Goal: Understand process/instructions: Learn how to perform a task or action

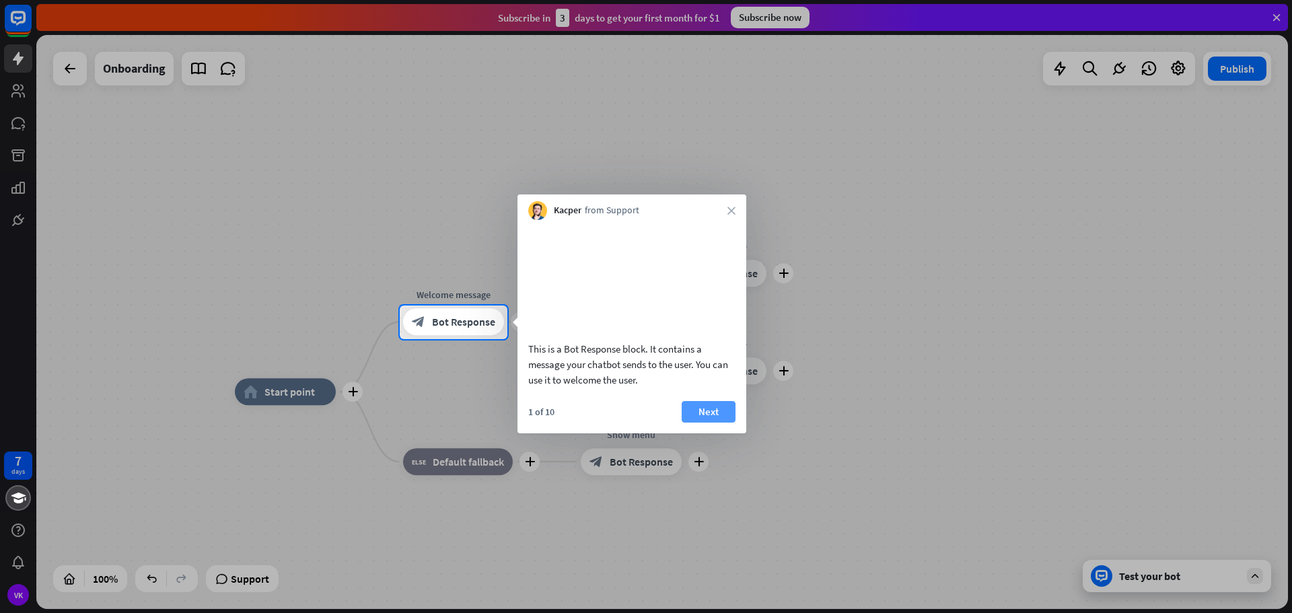
click at [719, 423] on button "Next" at bounding box center [709, 412] width 54 height 22
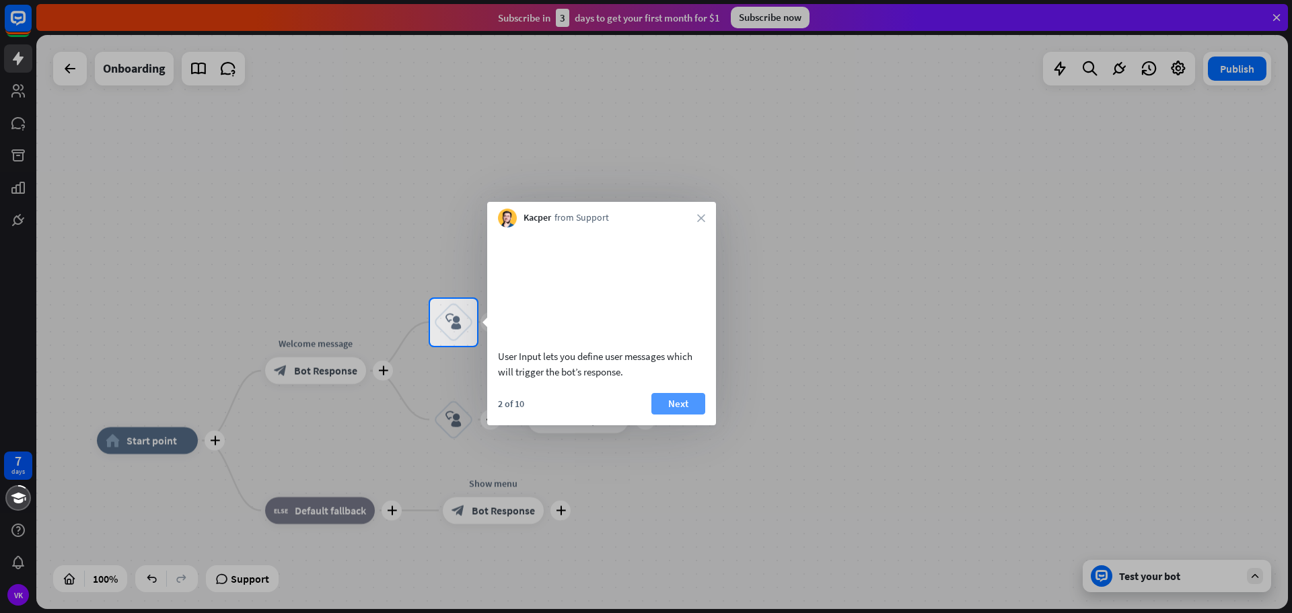
click at [688, 414] on button "Next" at bounding box center [678, 404] width 54 height 22
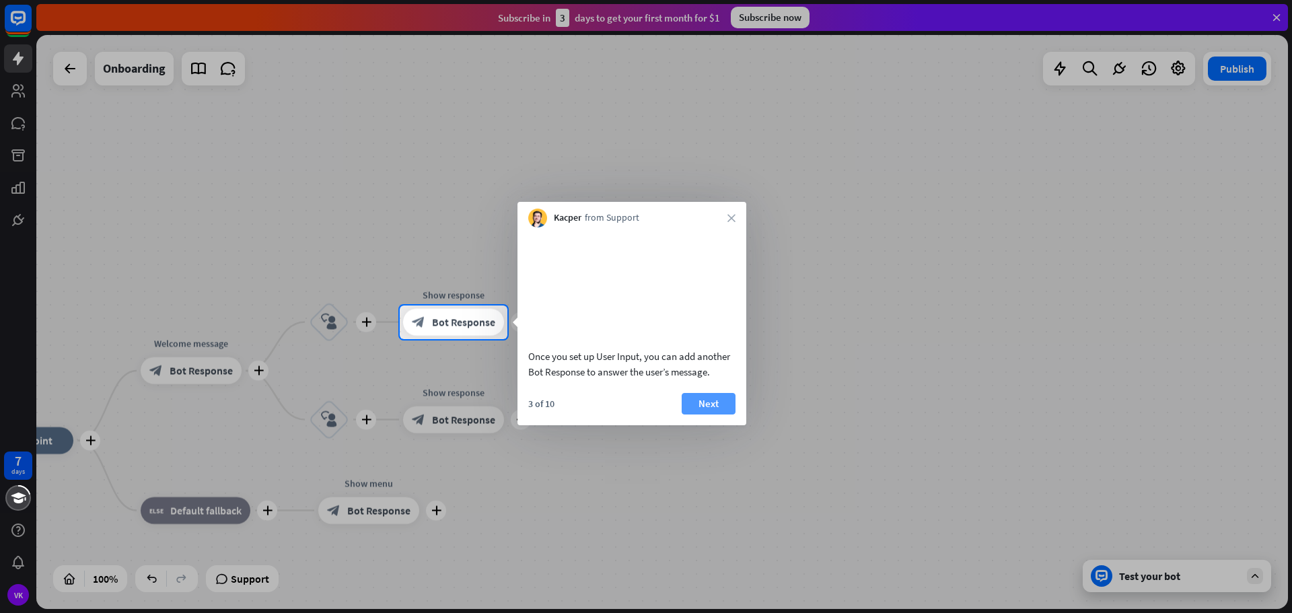
click at [714, 414] on button "Next" at bounding box center [709, 404] width 54 height 22
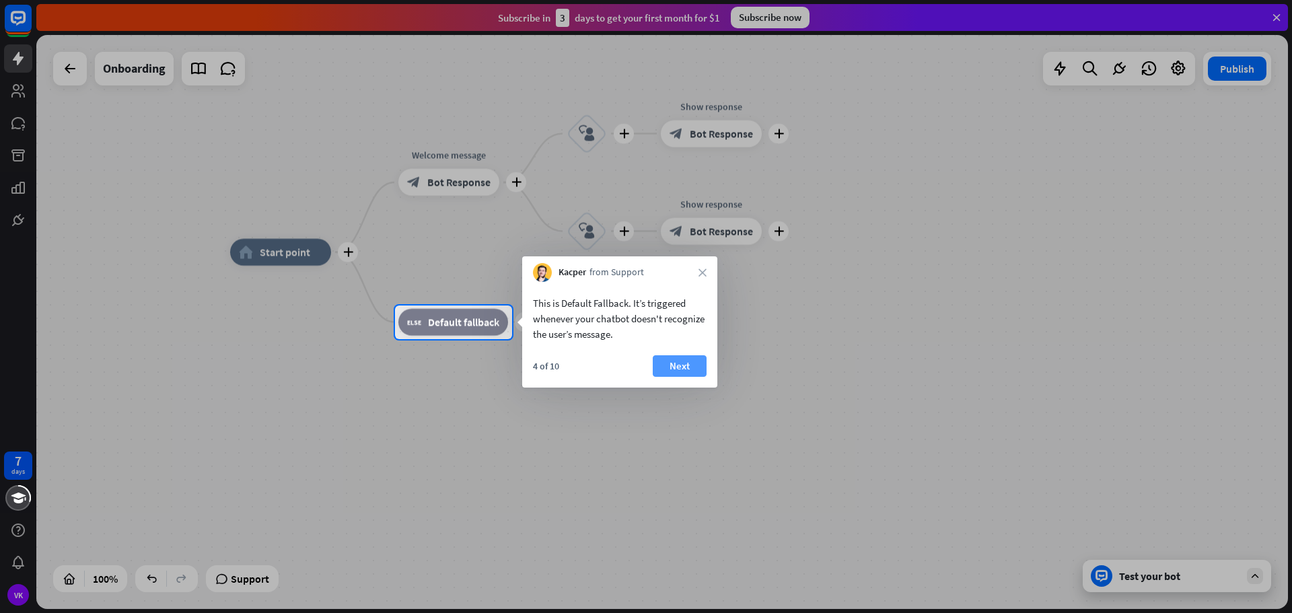
click at [682, 365] on button "Next" at bounding box center [680, 366] width 54 height 22
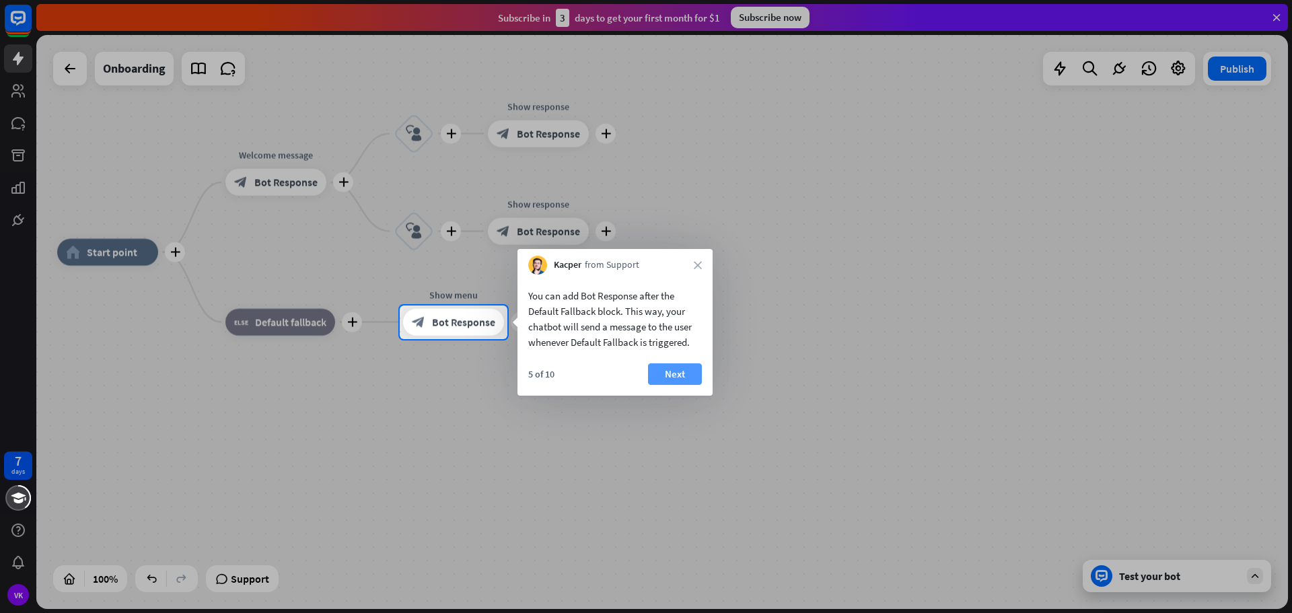
click at [686, 376] on button "Next" at bounding box center [675, 374] width 54 height 22
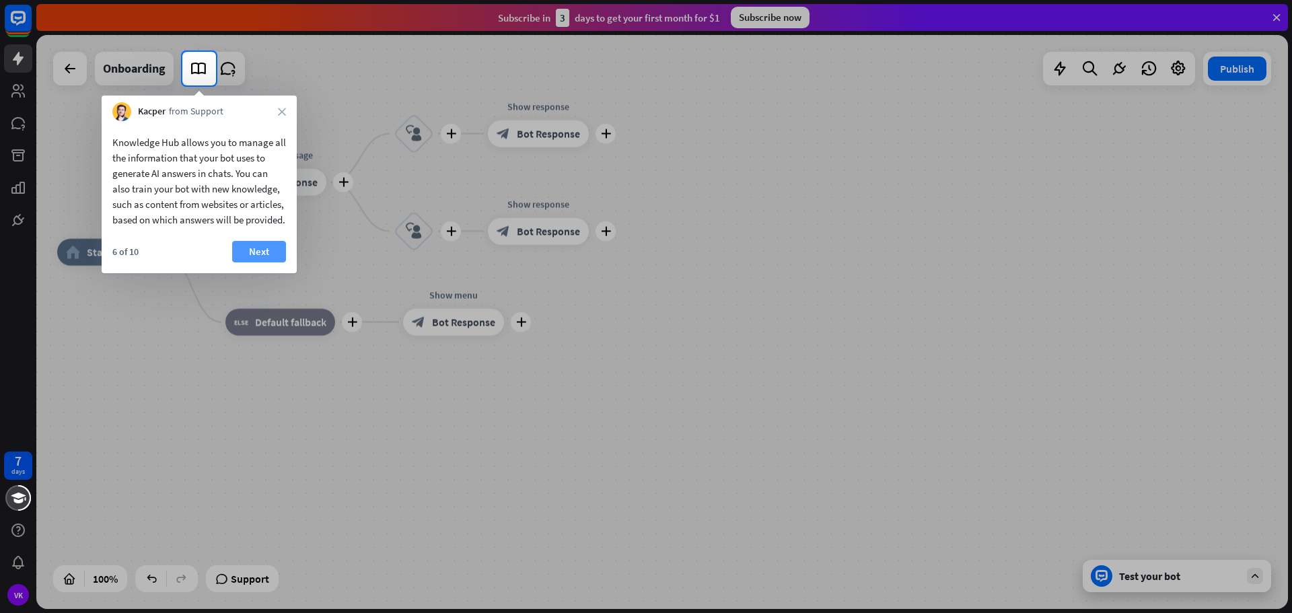
click at [263, 262] on button "Next" at bounding box center [259, 252] width 54 height 22
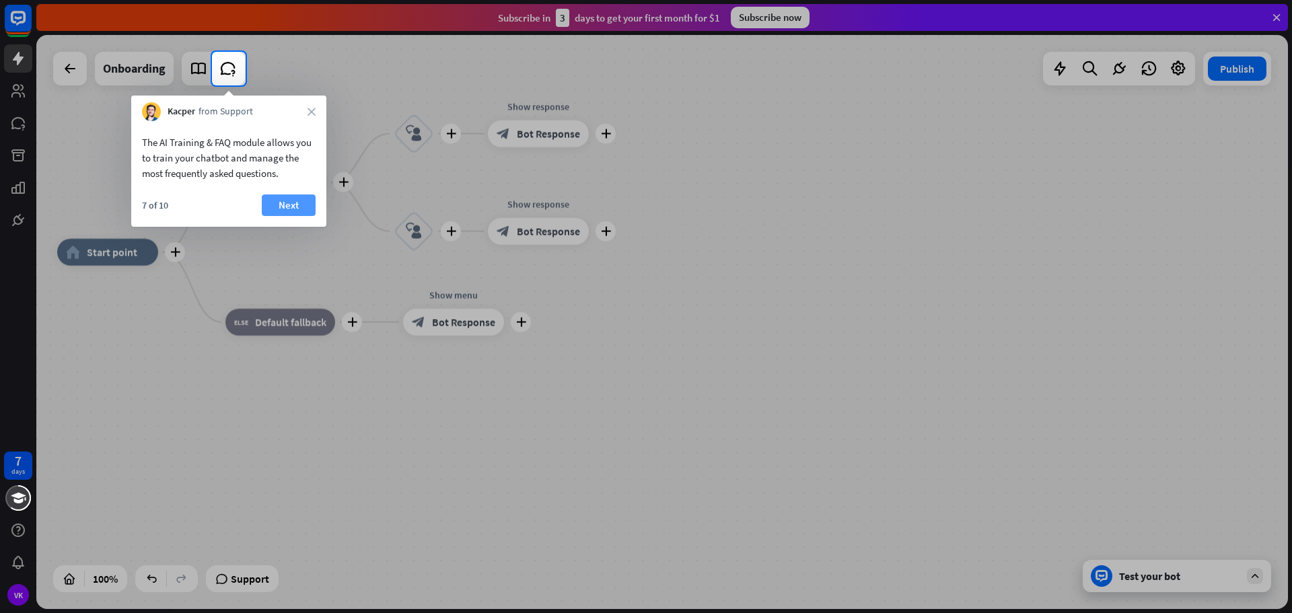
click at [289, 213] on button "Next" at bounding box center [289, 205] width 54 height 22
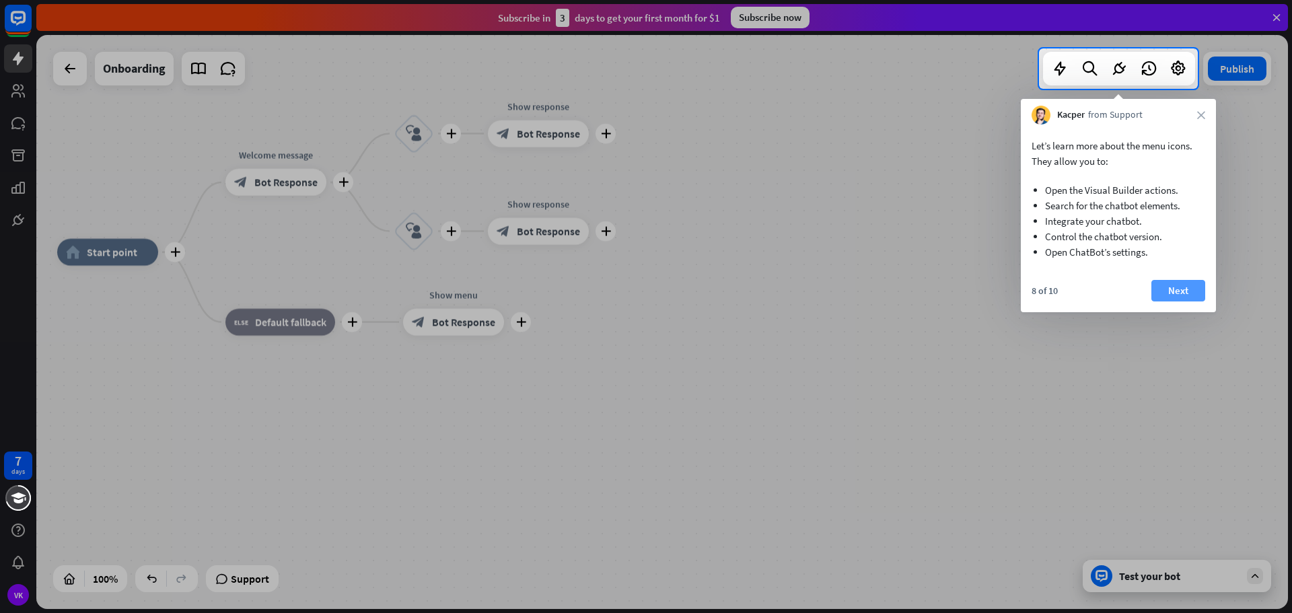
click at [1175, 291] on button "Next" at bounding box center [1178, 291] width 54 height 22
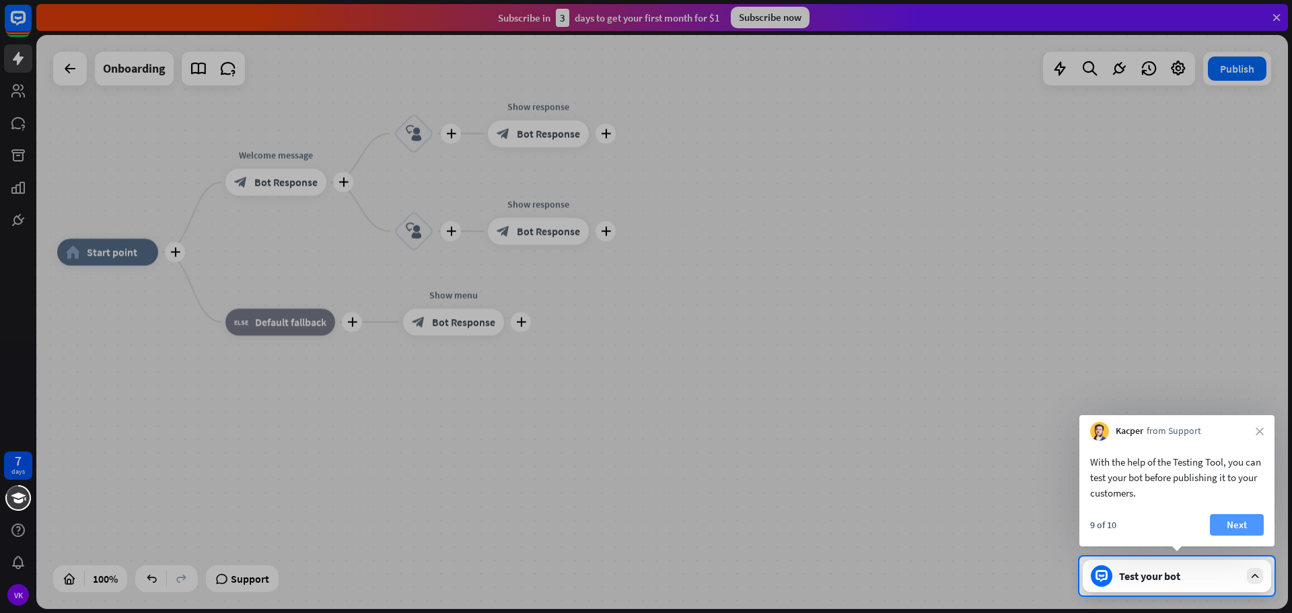
click at [1227, 527] on button "Next" at bounding box center [1237, 525] width 54 height 22
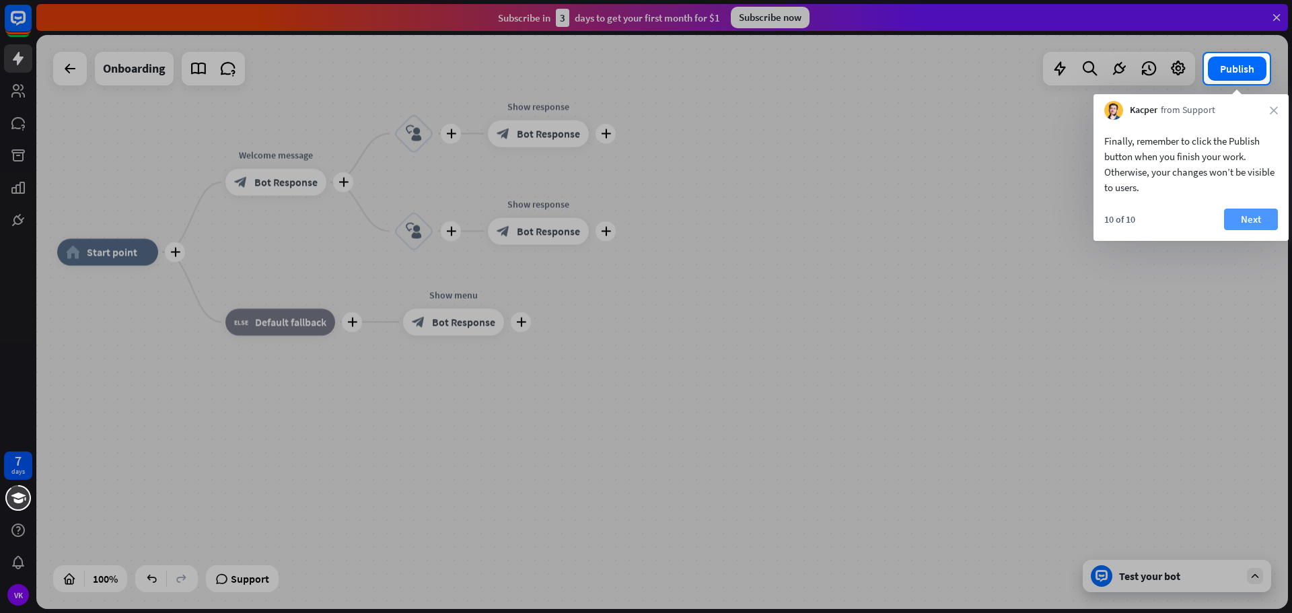
click at [1260, 219] on button "Next" at bounding box center [1251, 220] width 54 height 22
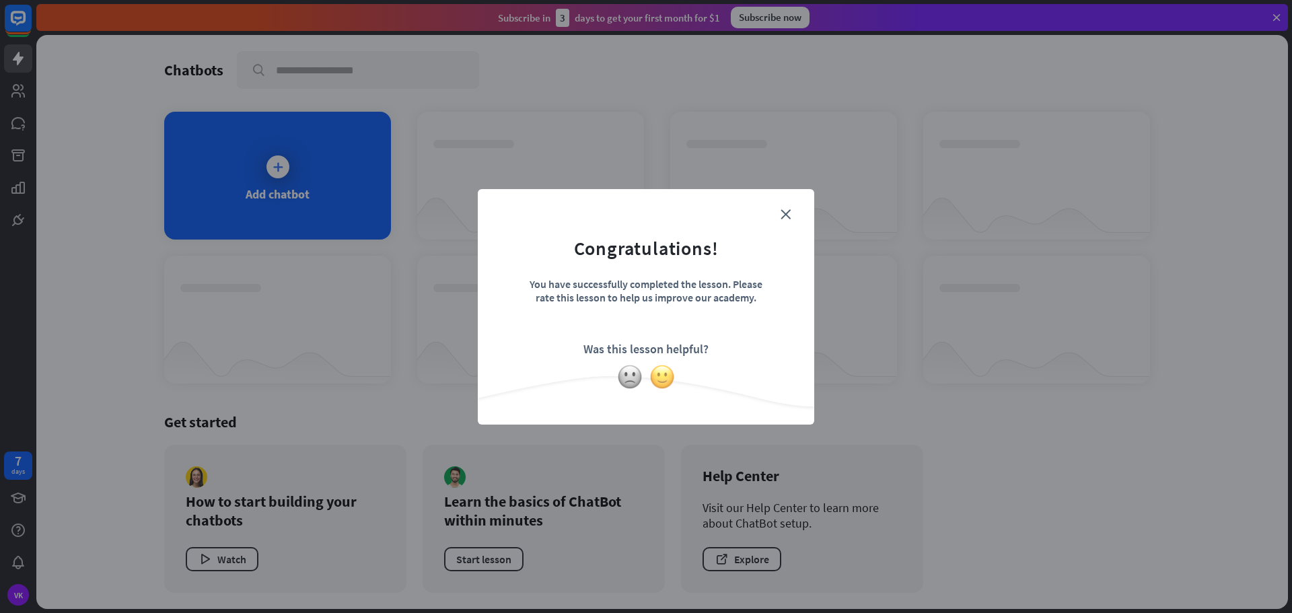
drag, startPoint x: 665, startPoint y: 381, endPoint x: 729, endPoint y: 353, distance: 70.5
click at [665, 380] on img at bounding box center [662, 377] width 26 height 26
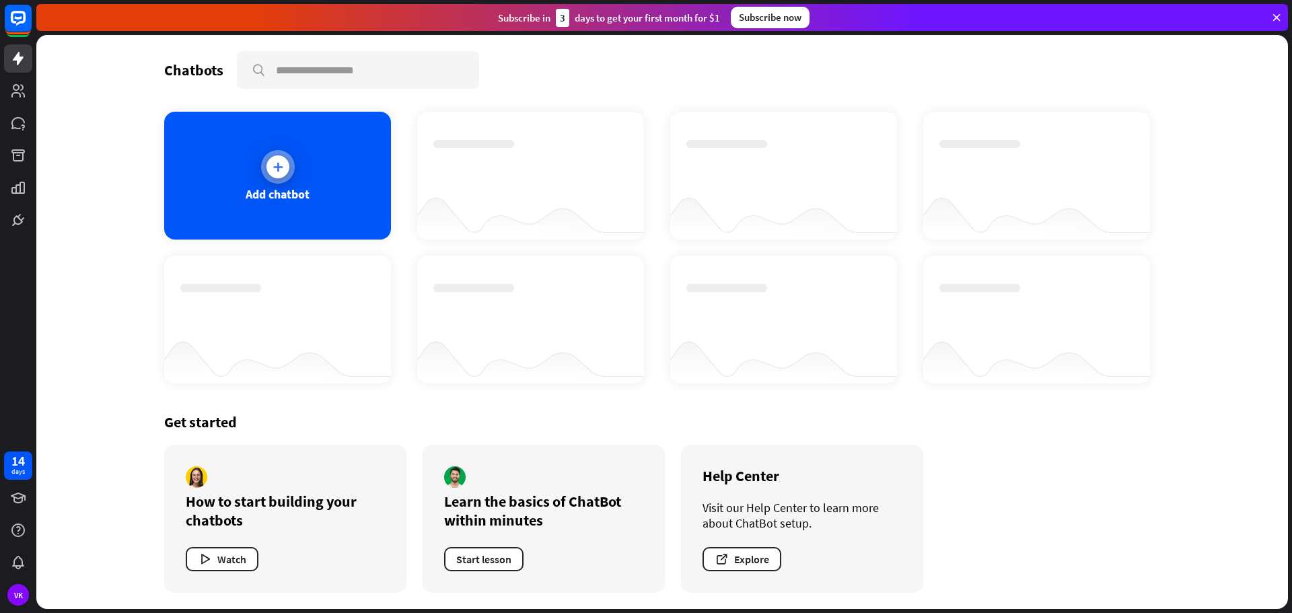
click at [262, 187] on div "Add chatbot" at bounding box center [278, 193] width 64 height 15
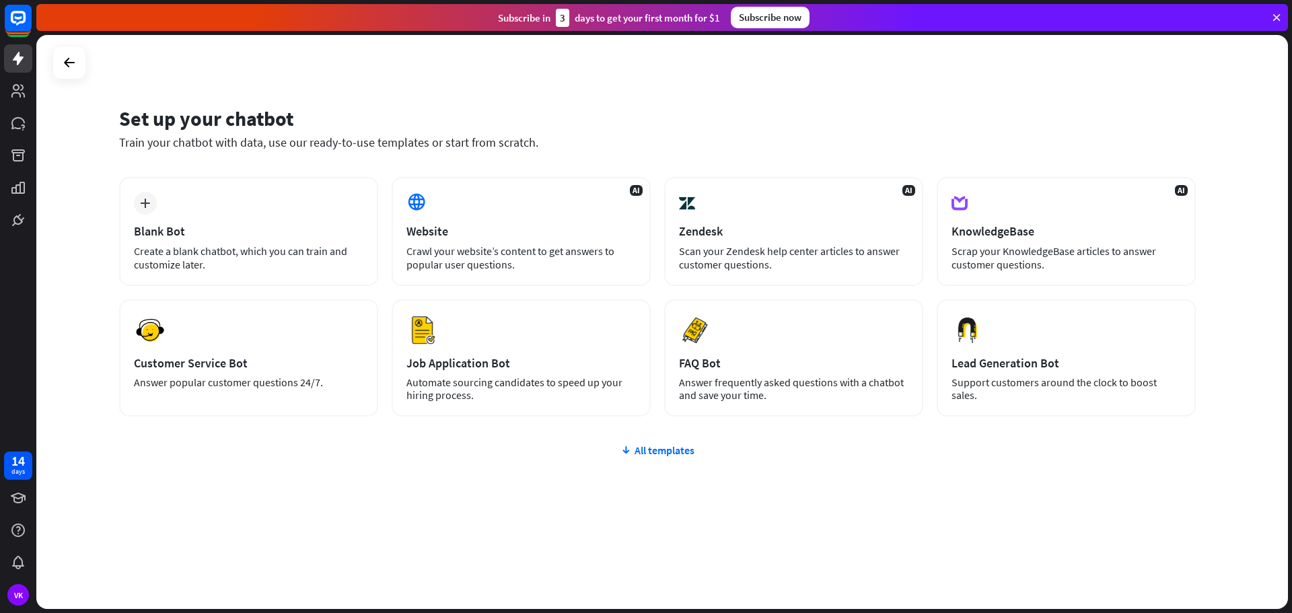
click at [676, 458] on div "plus Blank Bot Create a blank chatbot, which you can train and customize later.…" at bounding box center [657, 377] width 1077 height 401
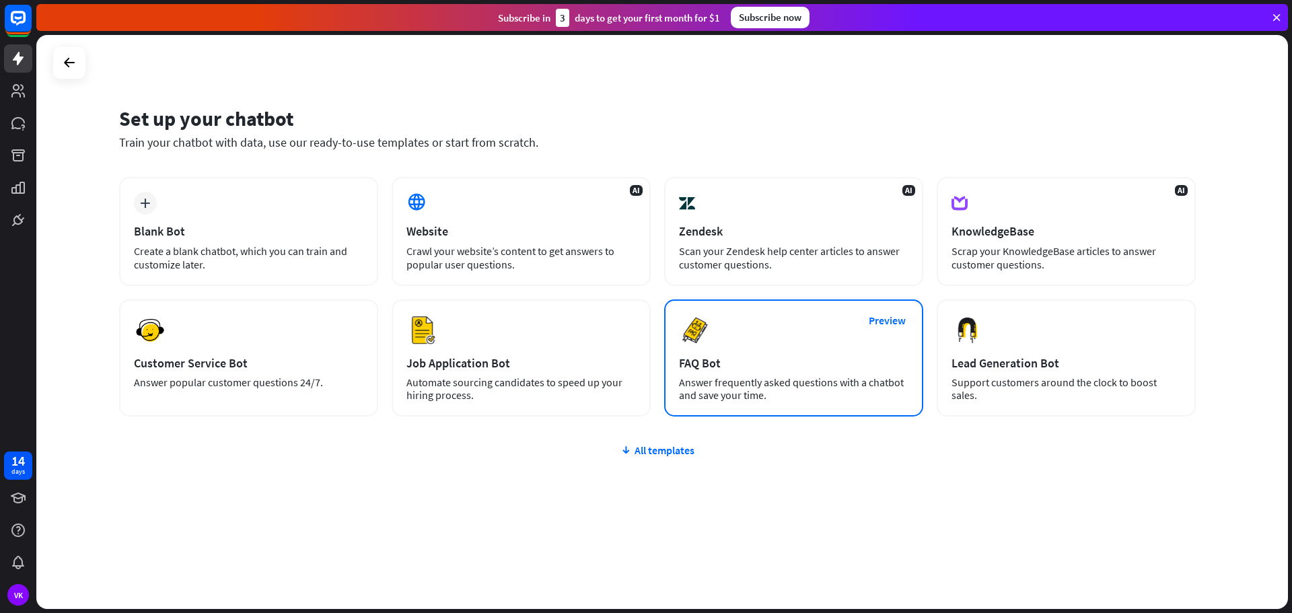
click at [760, 402] on div "Preview FAQ Bot [PERSON_NAME] frequently asked questions with a chatbot and sav…" at bounding box center [793, 357] width 259 height 117
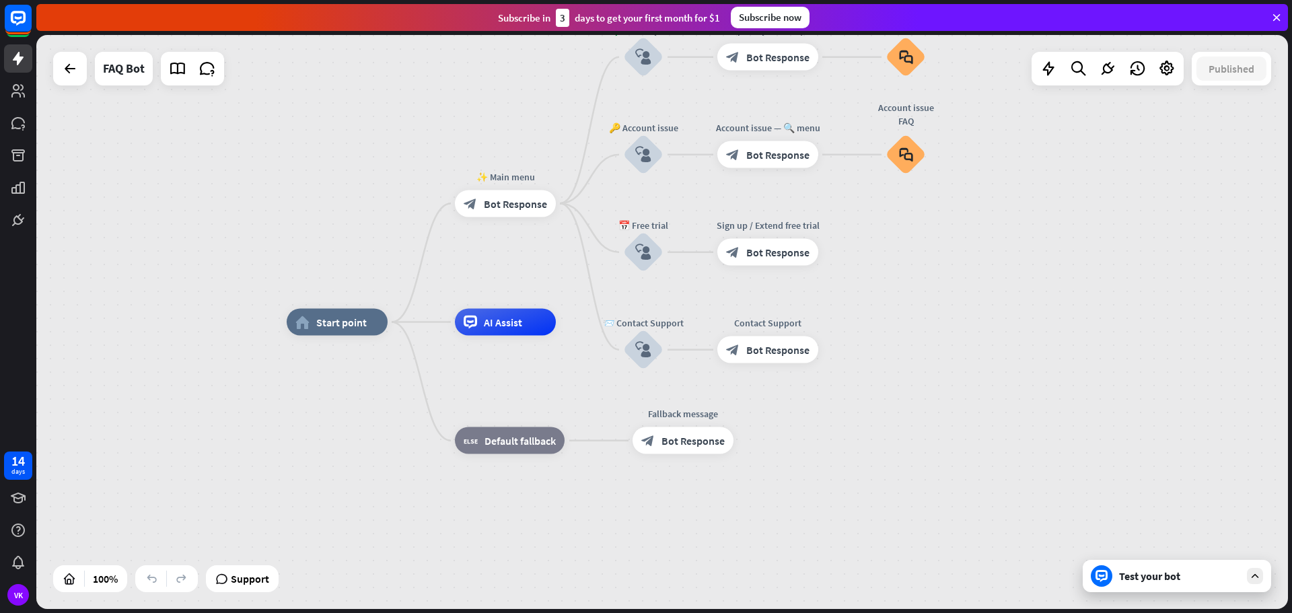
click at [1161, 578] on div "Test your bot" at bounding box center [1179, 575] width 121 height 13
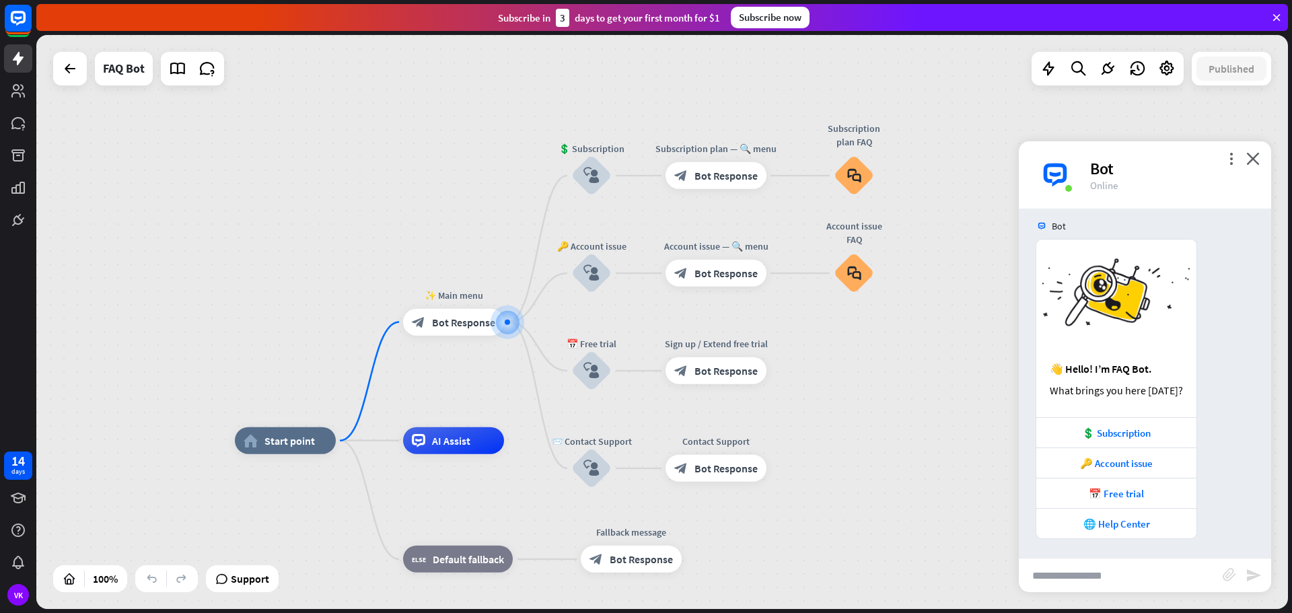
scroll to position [10, 0]
click at [1132, 581] on input "text" at bounding box center [1121, 575] width 204 height 34
type input "*"
type input "*******"
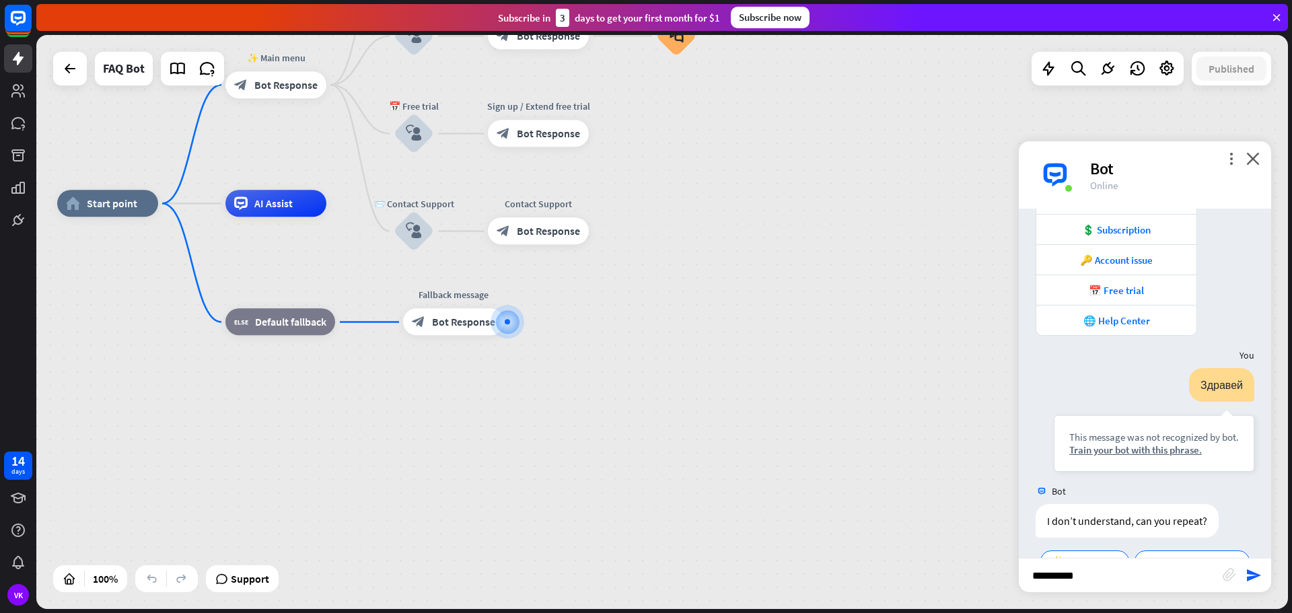
scroll to position [276, 0]
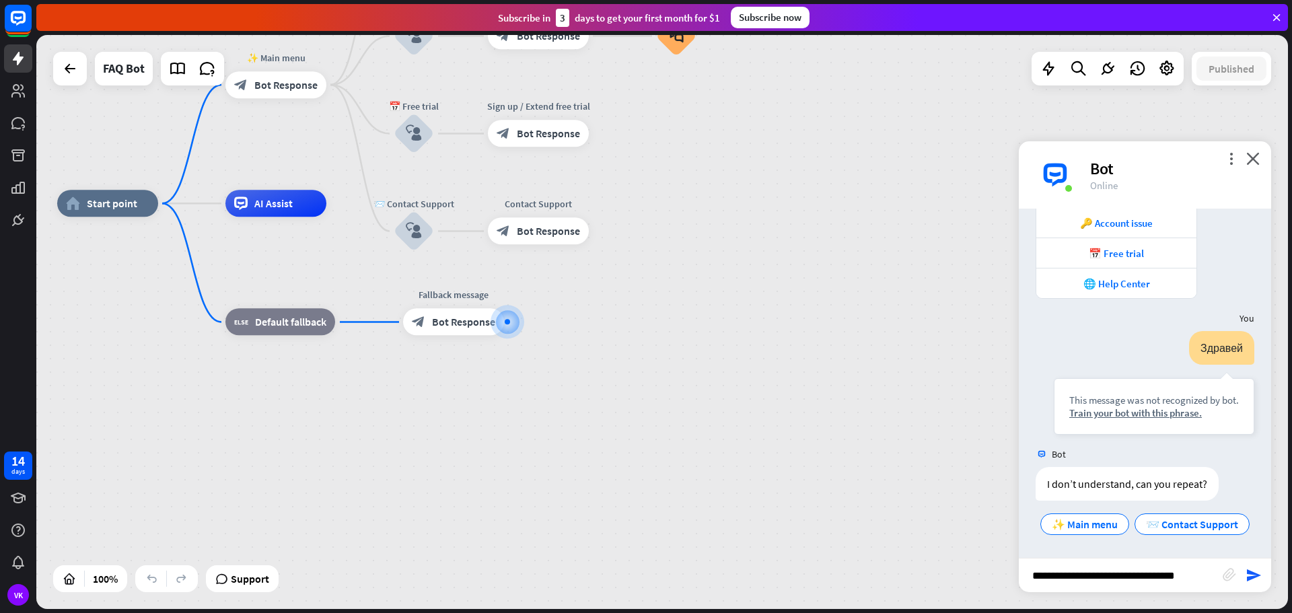
type input "**********"
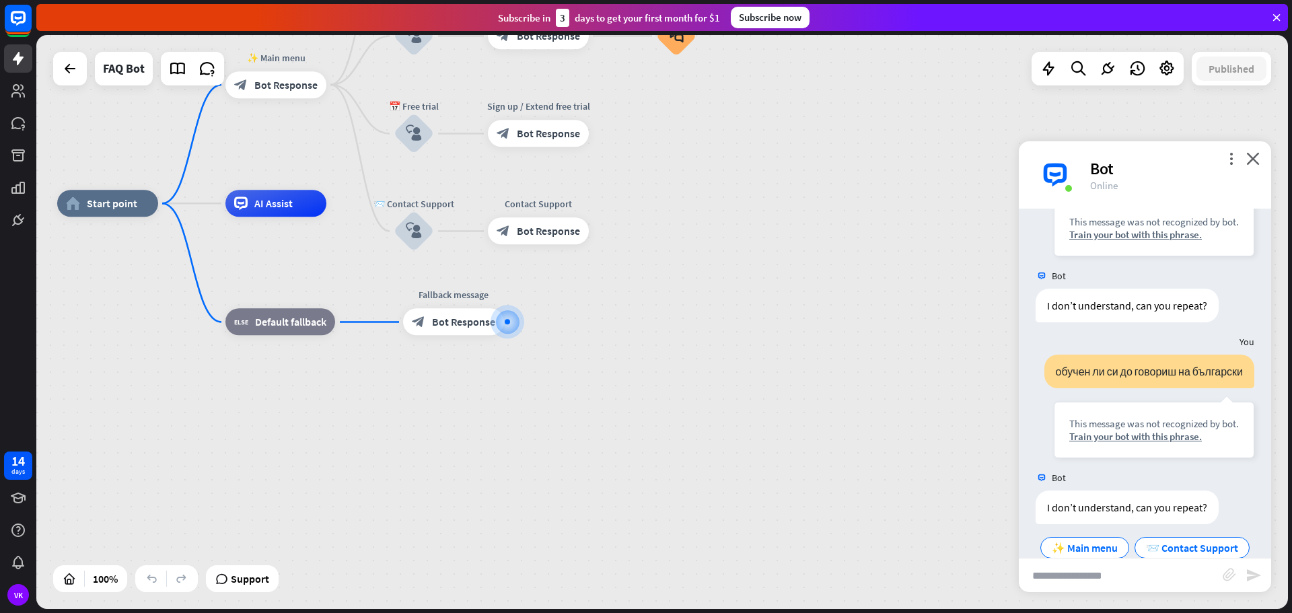
scroll to position [491, 0]
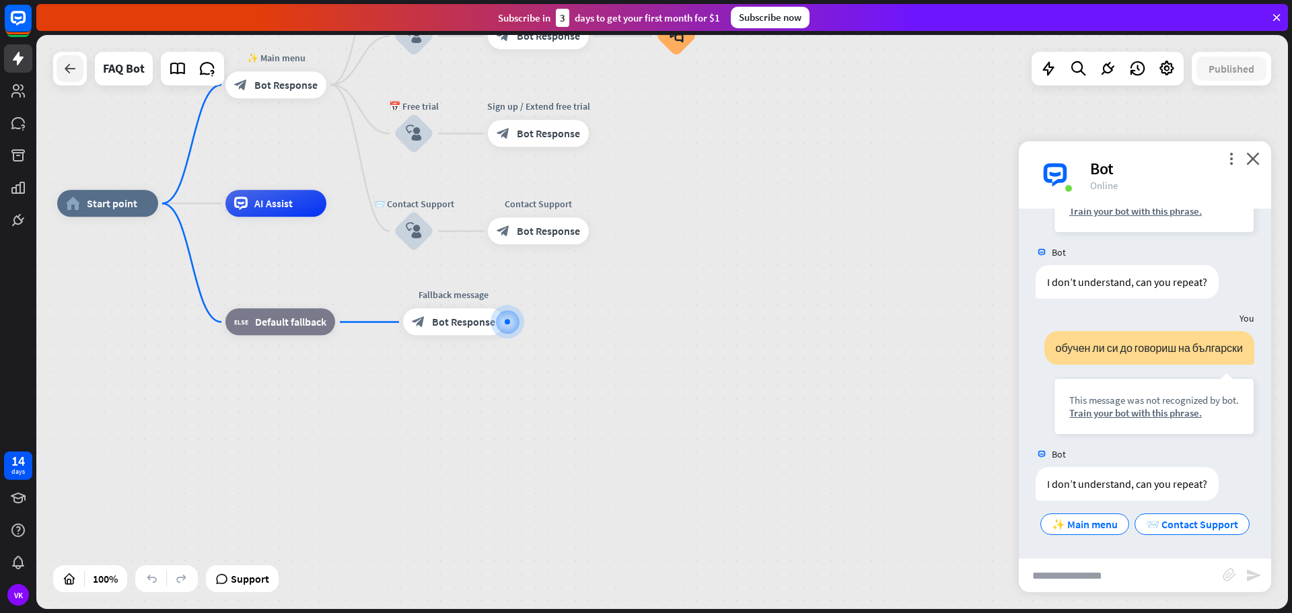
click at [73, 68] on icon at bounding box center [70, 69] width 16 height 16
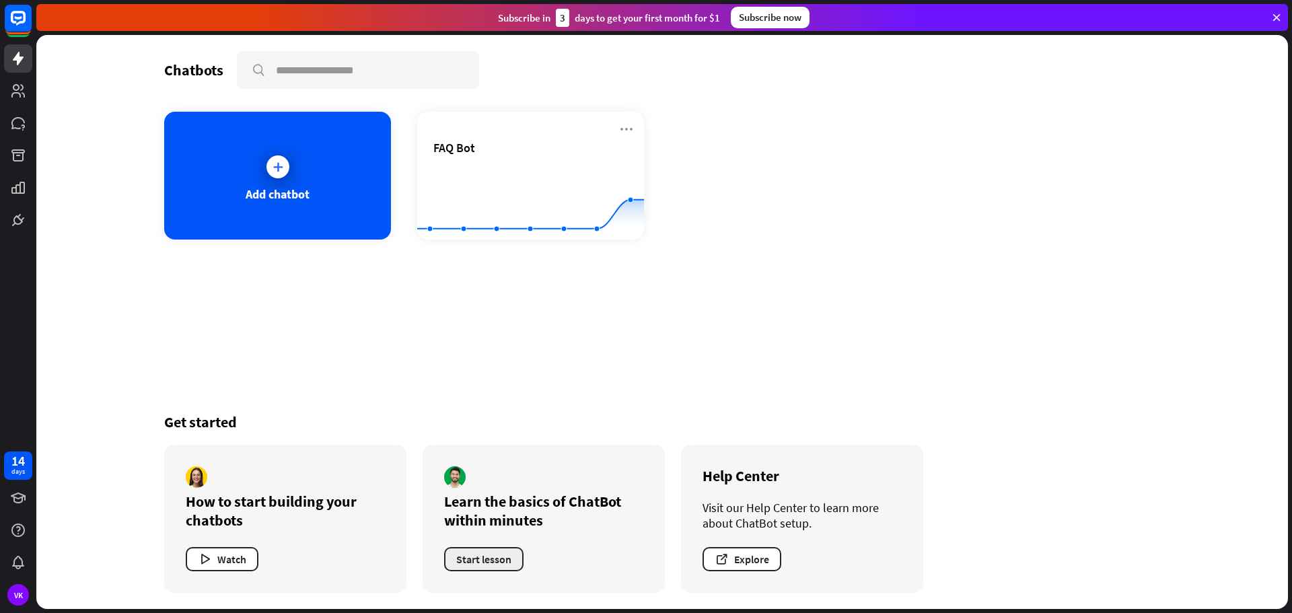
click at [466, 556] on button "Start lesson" at bounding box center [483, 559] width 79 height 24
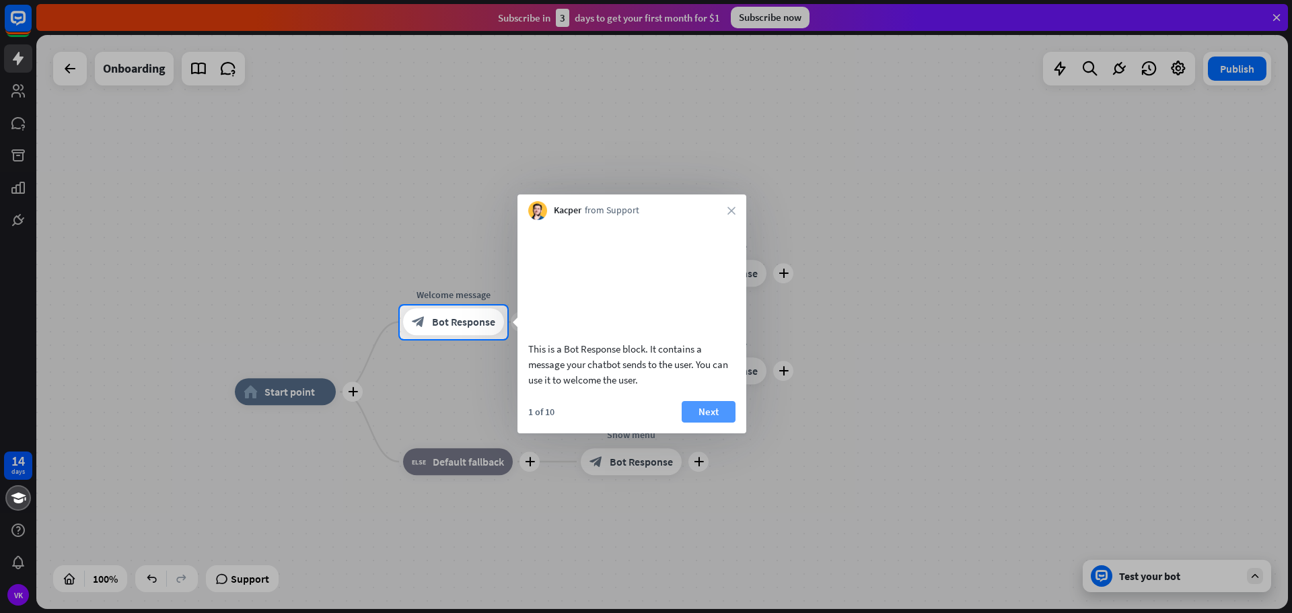
click at [710, 423] on button "Next" at bounding box center [709, 412] width 54 height 22
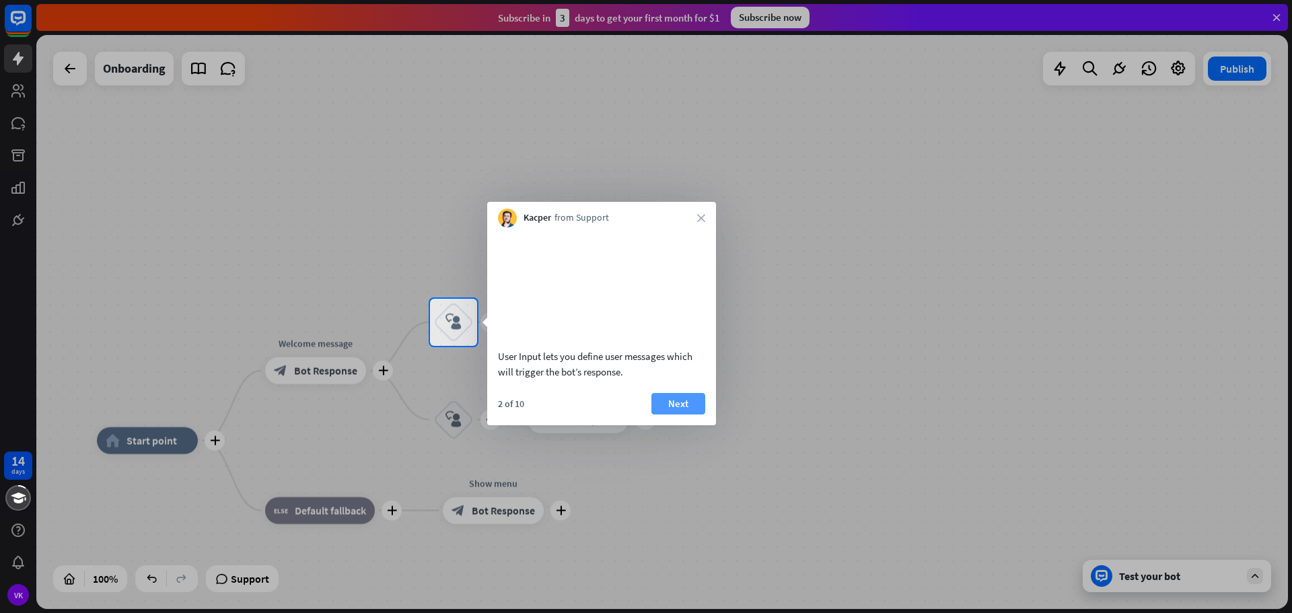
click at [685, 414] on button "Next" at bounding box center [678, 404] width 54 height 22
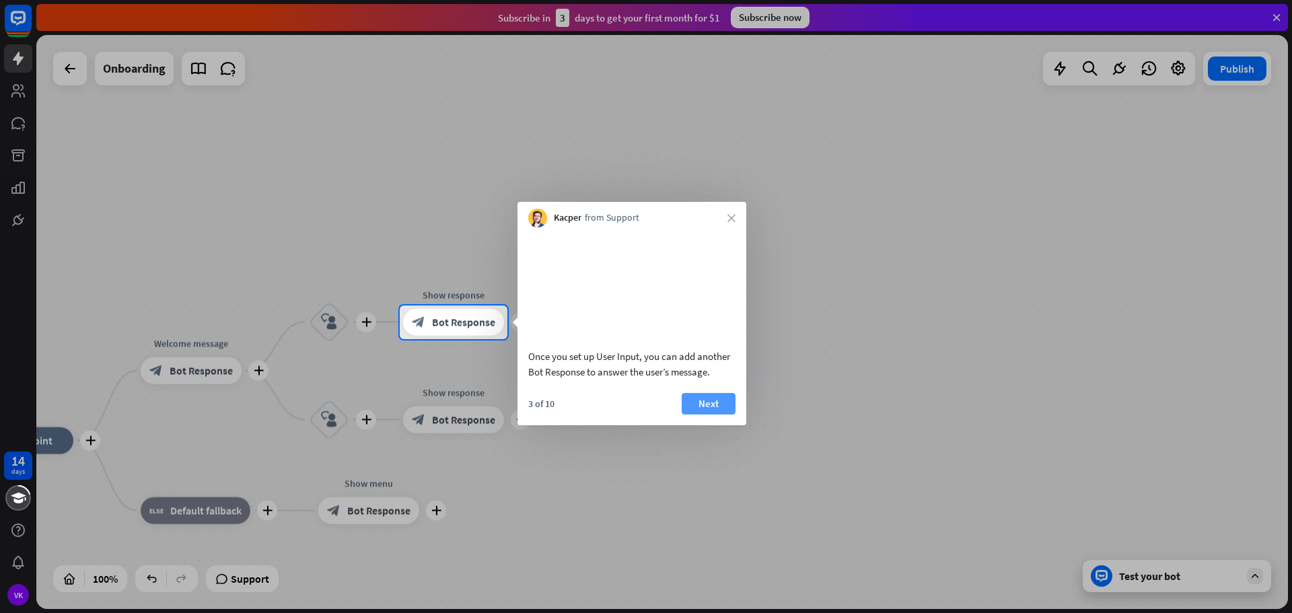
click at [699, 414] on button "Next" at bounding box center [709, 404] width 54 height 22
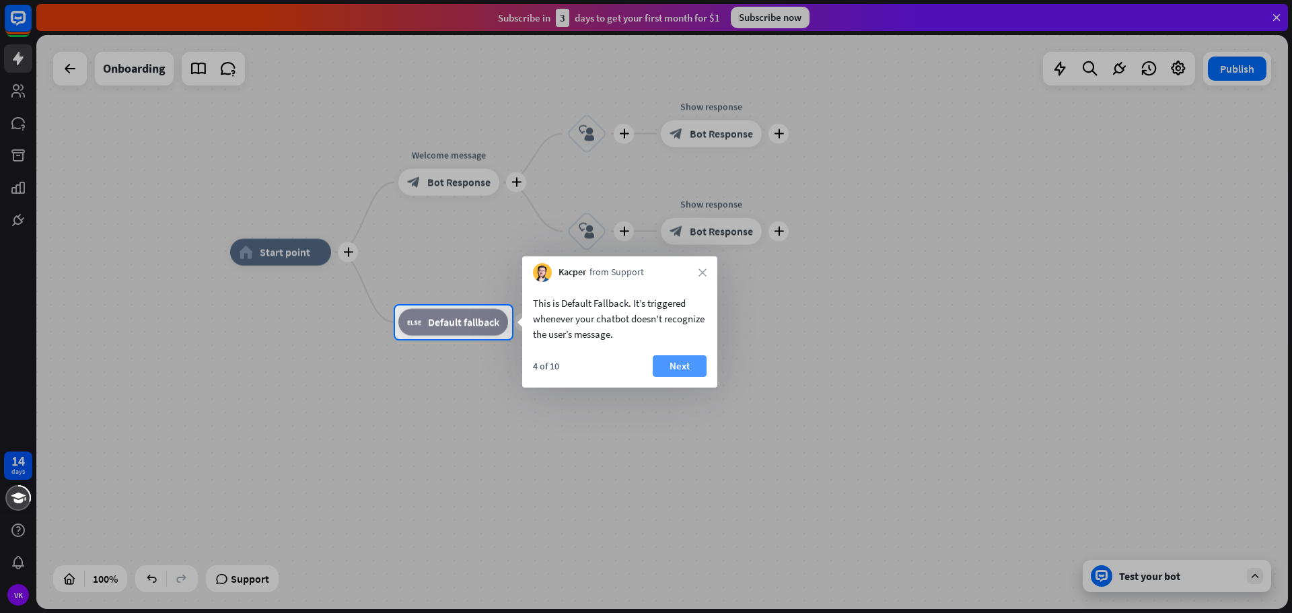
click at [677, 363] on button "Next" at bounding box center [680, 366] width 54 height 22
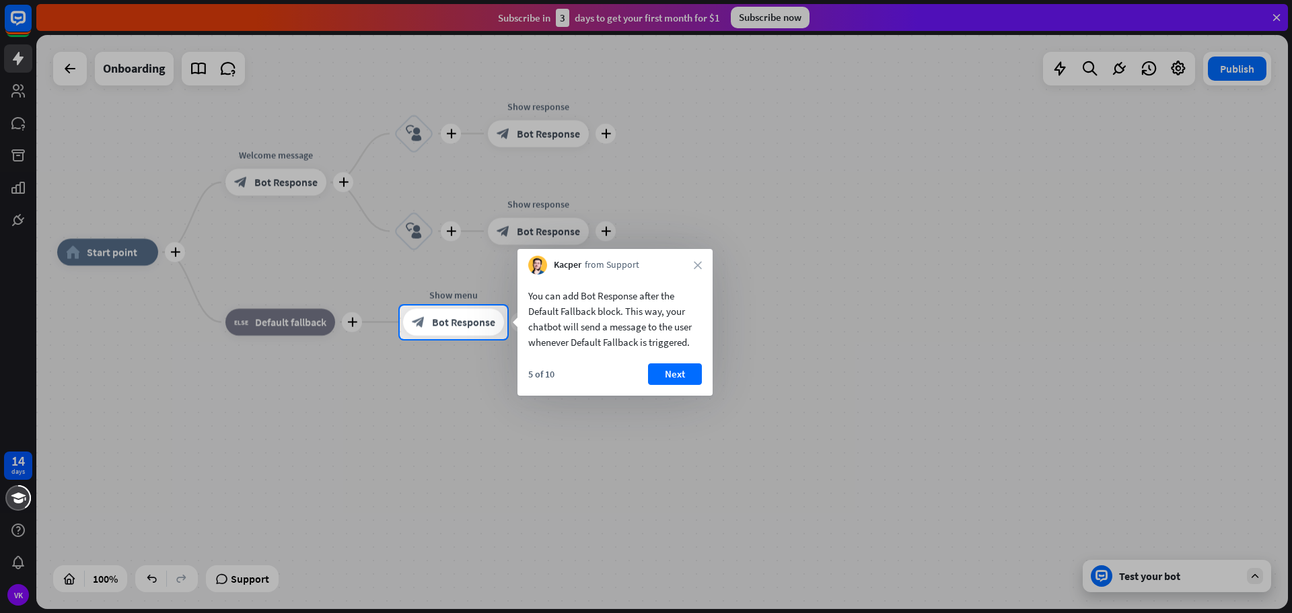
click at [875, 445] on div at bounding box center [646, 476] width 1292 height 275
click at [351, 522] on div at bounding box center [646, 476] width 1292 height 275
click at [202, 71] on div at bounding box center [646, 152] width 1292 height 305
click at [234, 68] on div at bounding box center [646, 152] width 1292 height 305
click at [680, 372] on button "Next" at bounding box center [675, 374] width 54 height 22
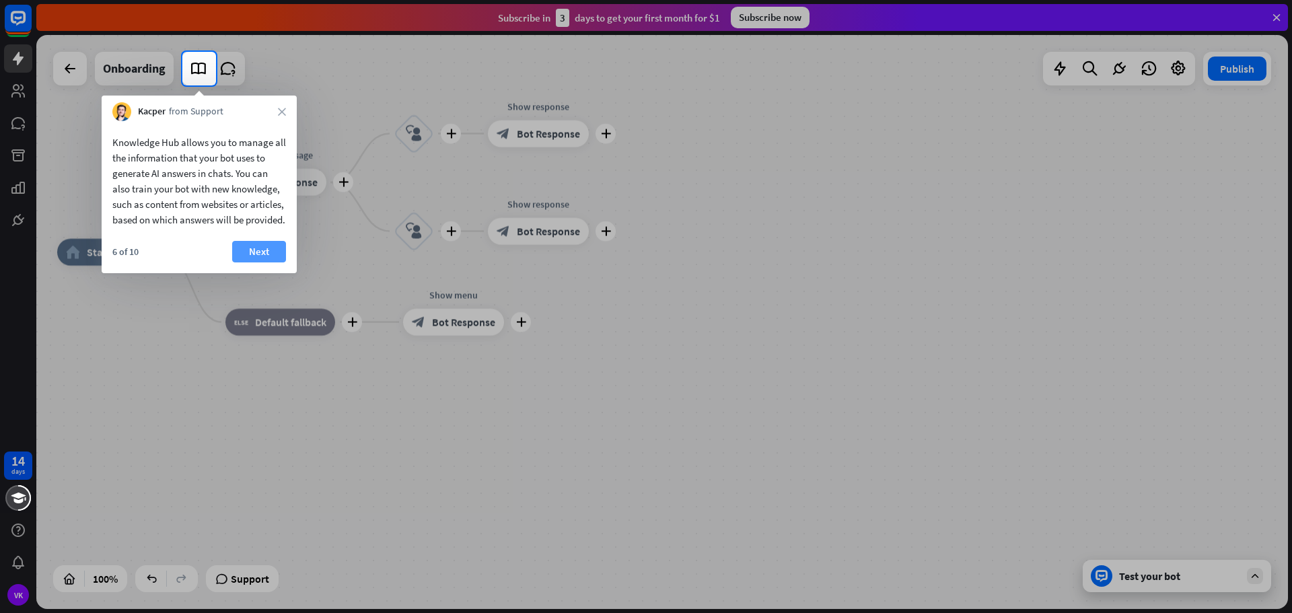
click at [263, 262] on button "Next" at bounding box center [259, 252] width 54 height 22
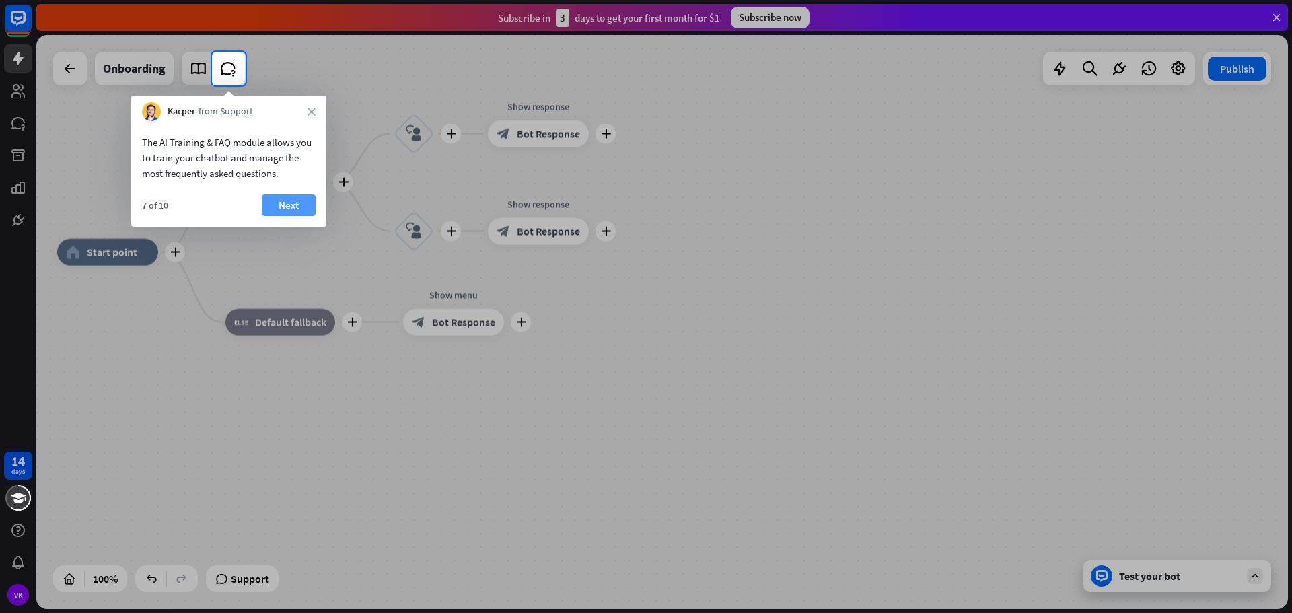
click at [292, 212] on button "Next" at bounding box center [289, 205] width 54 height 22
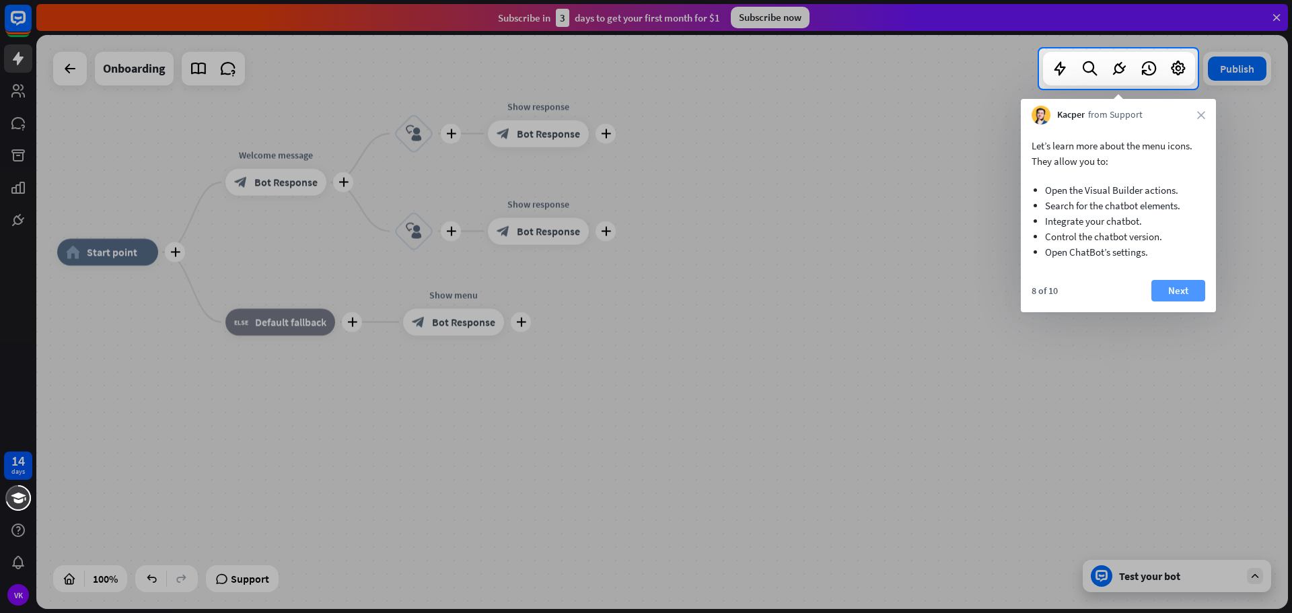
click at [1186, 289] on button "Next" at bounding box center [1178, 291] width 54 height 22
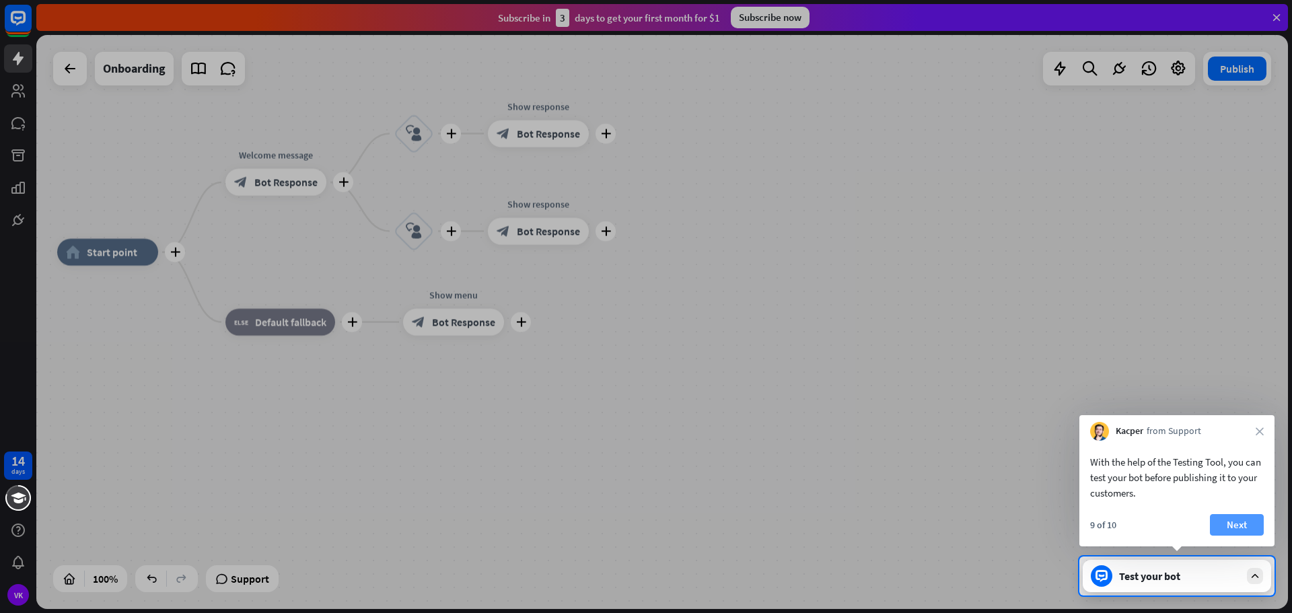
click at [1246, 527] on button "Next" at bounding box center [1237, 525] width 54 height 22
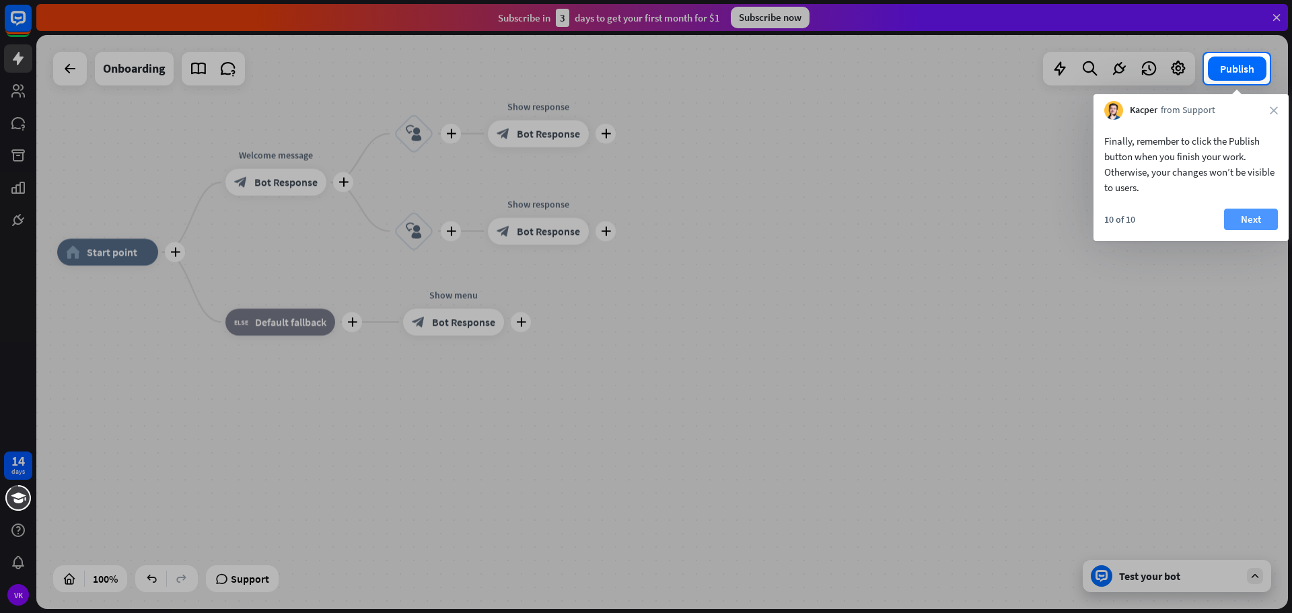
click at [1246, 227] on button "Next" at bounding box center [1251, 220] width 54 height 22
